Goal: Task Accomplishment & Management: Use online tool/utility

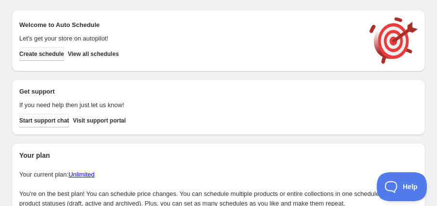
click at [42, 58] on button "Create schedule" at bounding box center [41, 53] width 45 height 13
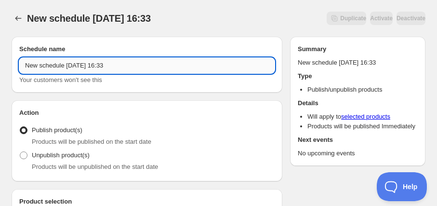
click at [80, 69] on input "New schedule [DATE] 16:33" at bounding box center [147, 65] width 256 height 15
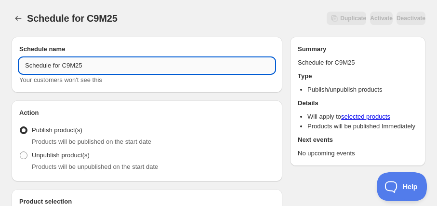
drag, startPoint x: 67, startPoint y: 67, endPoint x: 95, endPoint y: 67, distance: 28.5
click at [95, 67] on input "Schedule for C9M25" at bounding box center [147, 65] width 256 height 15
drag, startPoint x: 66, startPoint y: 65, endPoint x: 109, endPoint y: 64, distance: 43.9
click at [109, 64] on input "Schedule for C9M25" at bounding box center [147, 65] width 256 height 15
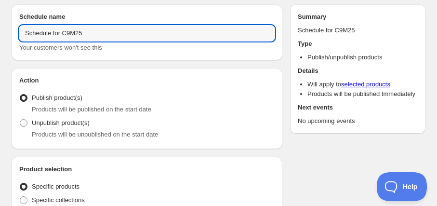
scroll to position [87, 0]
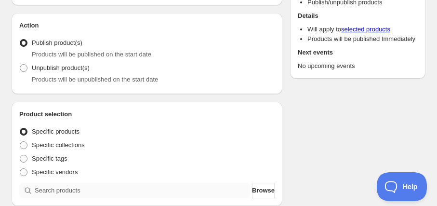
type input "Schedule for C9M25"
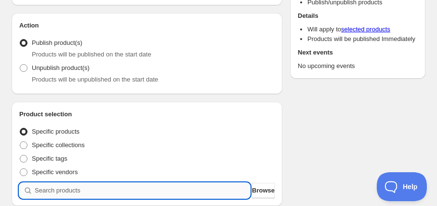
click at [51, 184] on input "search" at bounding box center [143, 190] width 216 height 15
paste input "C9M25"
type input "C9M25"
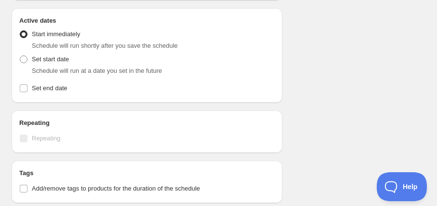
scroll to position [701, 0]
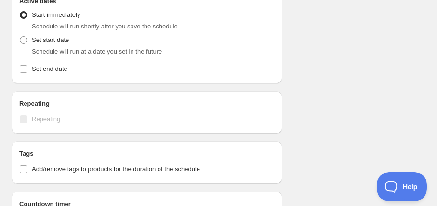
click at [74, 36] on div "Set start date Schedule will run at a date you set in the future" at bounding box center [147, 44] width 256 height 23
click at [65, 36] on span "Set start date" at bounding box center [50, 39] width 37 height 7
click at [20, 36] on input "Set start date" at bounding box center [20, 36] width 0 height 0
radio input "true"
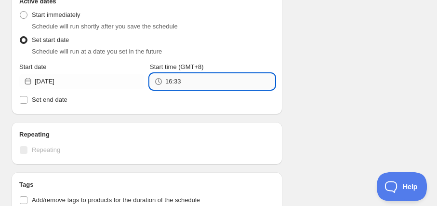
click at [177, 77] on input "16:33" at bounding box center [219, 81] width 109 height 15
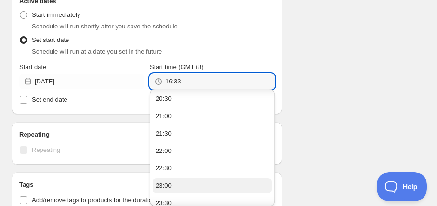
scroll to position [146, 0]
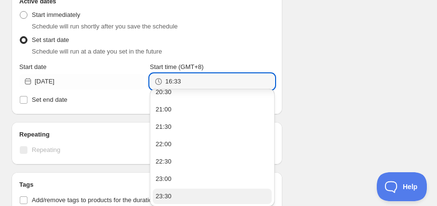
click at [172, 192] on div "23:30" at bounding box center [164, 196] width 16 height 10
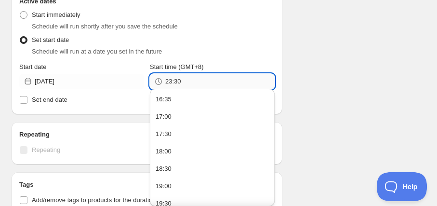
drag, startPoint x: 176, startPoint y: 75, endPoint x: 192, endPoint y: 76, distance: 15.9
click at [192, 76] on input "23:30" at bounding box center [219, 81] width 109 height 15
type input "23:55"
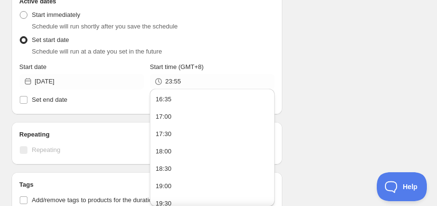
drag, startPoint x: 306, startPoint y: 72, endPoint x: 298, endPoint y: 67, distance: 9.3
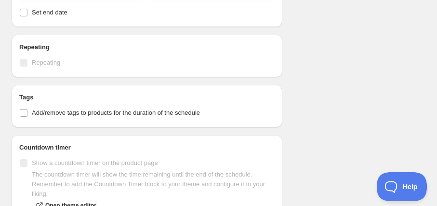
scroll to position [789, 0]
click at [60, 108] on span "Add/remove tags to products for the duration of the schedule" at bounding box center [116, 111] width 168 height 7
click at [27, 108] on input "Add/remove tags to products for the duration of the schedule" at bounding box center [24, 112] width 8 height 8
checkbox input "true"
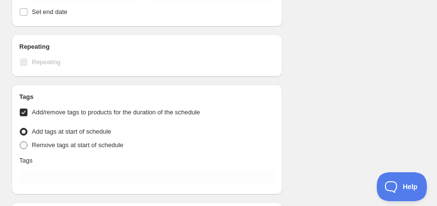
click at [65, 141] on span "Remove tags at start of schedule" at bounding box center [78, 144] width 92 height 7
click at [20, 141] on input "Remove tags at start of schedule" at bounding box center [20, 141] width 0 height 0
radio input "true"
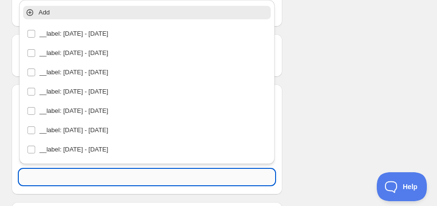
click at [76, 174] on input "text" at bounding box center [147, 176] width 256 height 15
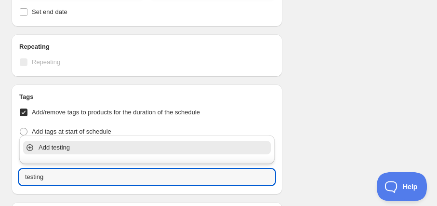
click at [95, 146] on p "Add testing" at bounding box center [154, 148] width 230 height 10
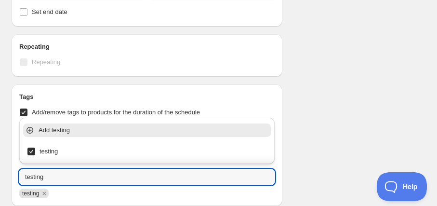
type input "testing"
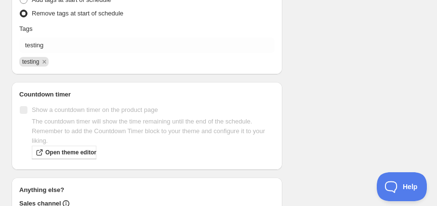
scroll to position [1008, 0]
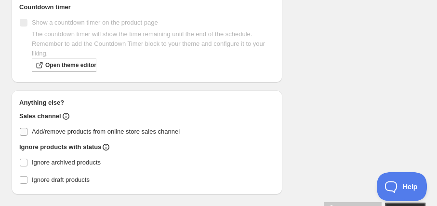
click at [104, 128] on span "Add/remove products from online store sales channel" at bounding box center [106, 131] width 148 height 7
click at [27, 128] on input "Add/remove products from online store sales channel" at bounding box center [24, 132] width 8 height 8
checkbox input "true"
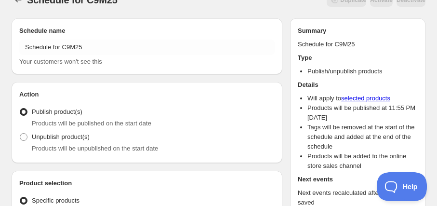
scroll to position [0, 0]
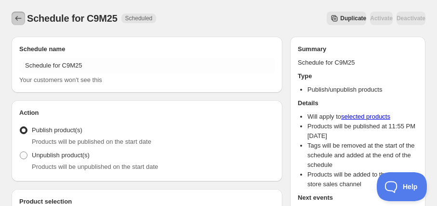
click at [14, 21] on icon "Schedules" at bounding box center [18, 18] width 10 height 10
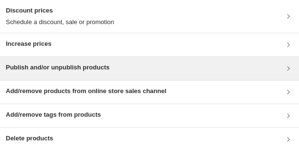
click at [70, 31] on h3 "Publish and/or unpublish products" at bounding box center [58, 68] width 104 height 10
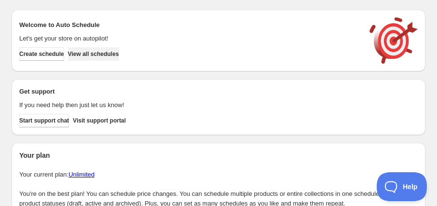
click at [89, 56] on span "View all schedules" at bounding box center [93, 54] width 51 height 8
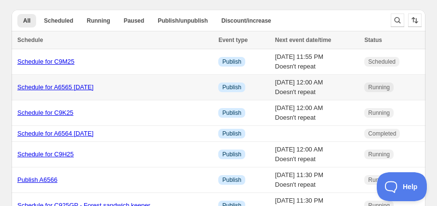
click at [74, 86] on link "Schedule for A6565 [DATE]" at bounding box center [55, 86] width 76 height 7
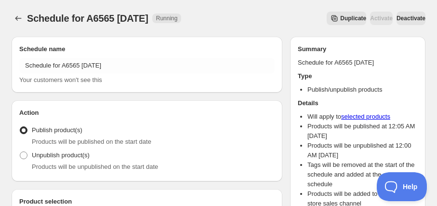
click at [340, 21] on span "Duplicate" at bounding box center [353, 18] width 26 height 8
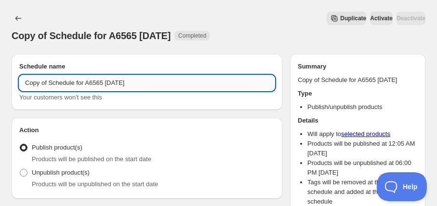
click at [118, 83] on input "Copy of Schedule for A6565 [DATE]" at bounding box center [147, 82] width 256 height 15
click at [104, 84] on input "Copy of Schedule for A6565 [DATE]" at bounding box center [147, 82] width 256 height 15
click at [108, 84] on input "Copy of Schedule for A6565 [DATE]" at bounding box center [147, 82] width 256 height 15
drag, startPoint x: 109, startPoint y: 84, endPoint x: 91, endPoint y: 83, distance: 17.8
click at [91, 83] on input "Copy of Schedule for A6565 [DATE]" at bounding box center [147, 82] width 256 height 15
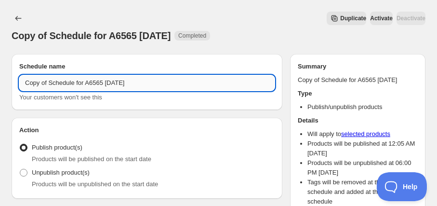
paste input "3"
drag, startPoint x: 51, startPoint y: 81, endPoint x: 7, endPoint y: 80, distance: 43.9
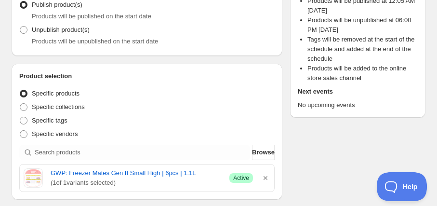
scroll to position [175, 0]
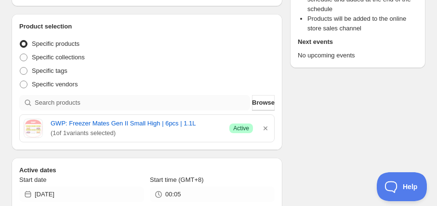
type input "Schedule for A6563 [DATE]"
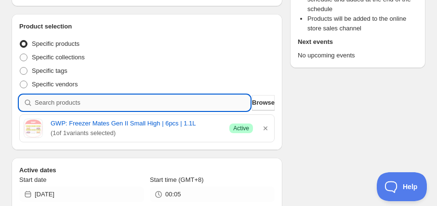
click at [90, 104] on input "search" at bounding box center [143, 102] width 216 height 15
click at [268, 126] on icon "button" at bounding box center [266, 128] width 10 height 10
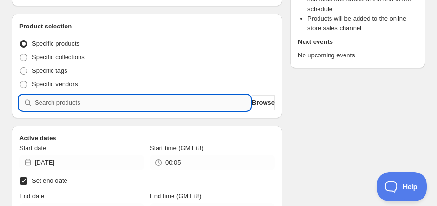
click at [198, 99] on input "search" at bounding box center [143, 102] width 216 height 15
paste input "A6563"
type input "A6563"
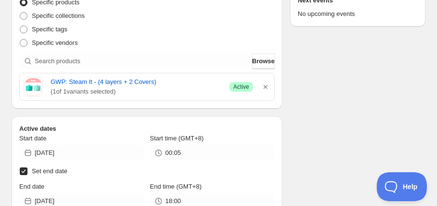
scroll to position [263, 0]
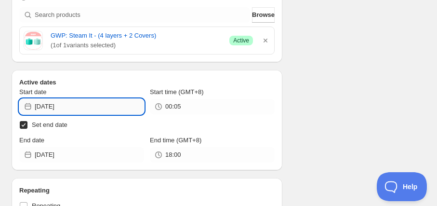
click at [89, 111] on input "[DATE]" at bounding box center [89, 106] width 109 height 15
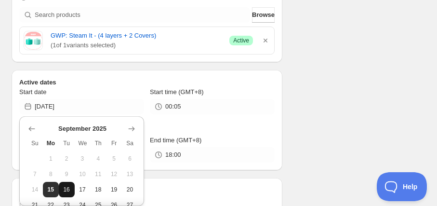
click at [67, 189] on span "16" at bounding box center [67, 190] width 8 height 8
type input "[DATE]"
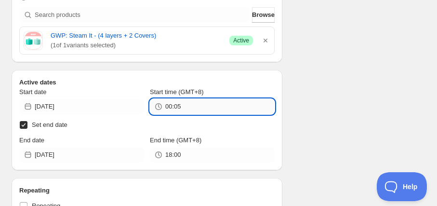
click at [181, 103] on input "00:05" at bounding box center [219, 106] width 109 height 15
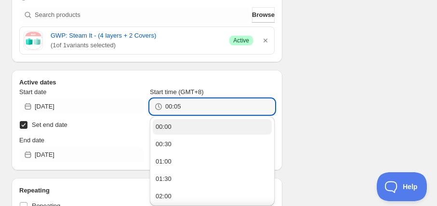
click at [172, 128] on div "00:00" at bounding box center [164, 127] width 16 height 10
type input "00:00"
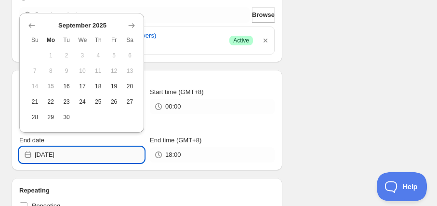
click at [54, 152] on input "[DATE]" at bounding box center [89, 154] width 109 height 15
click at [78, 91] on button "17" at bounding box center [83, 86] width 16 height 15
type input "[DATE]"
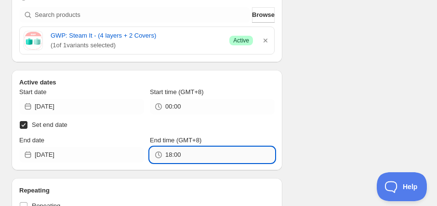
click at [176, 151] on input "18:00" at bounding box center [219, 154] width 109 height 15
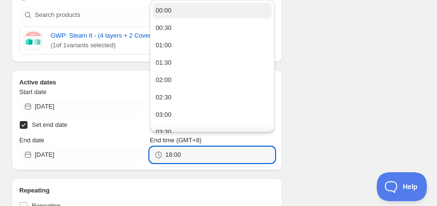
click at [166, 11] on div "00:00" at bounding box center [164, 11] width 16 height 10
type input "00:00"
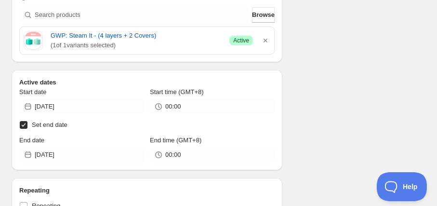
click at [313, 65] on div "Schedule name Schedule for A6563 [DATE] Your customers won't see this Action Ac…" at bounding box center [215, 195] width 422 height 859
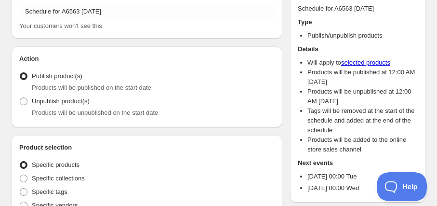
scroll to position [0, 0]
